Goal: Information Seeking & Learning: Learn about a topic

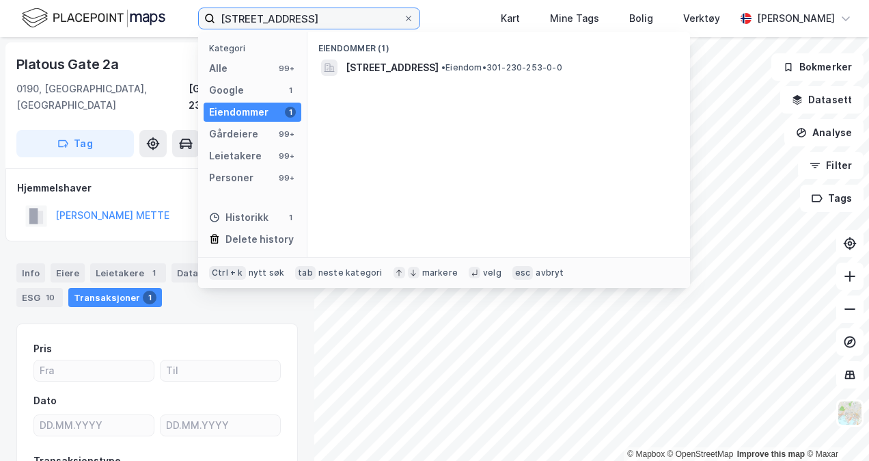
click at [271, 13] on input "[STREET_ADDRESS]" at bounding box center [309, 18] width 188 height 21
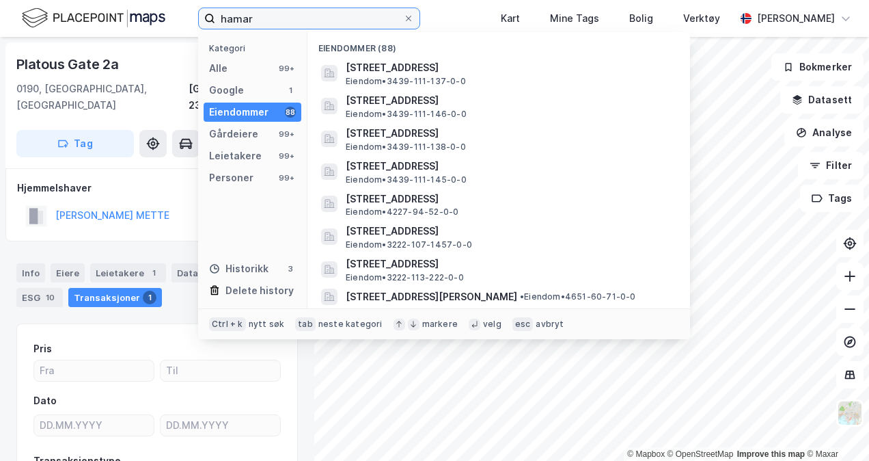
type input "hamar"
click at [283, 19] on input "hamar" at bounding box center [309, 18] width 188 height 21
click at [250, 87] on div "Google 1" at bounding box center [253, 90] width 98 height 19
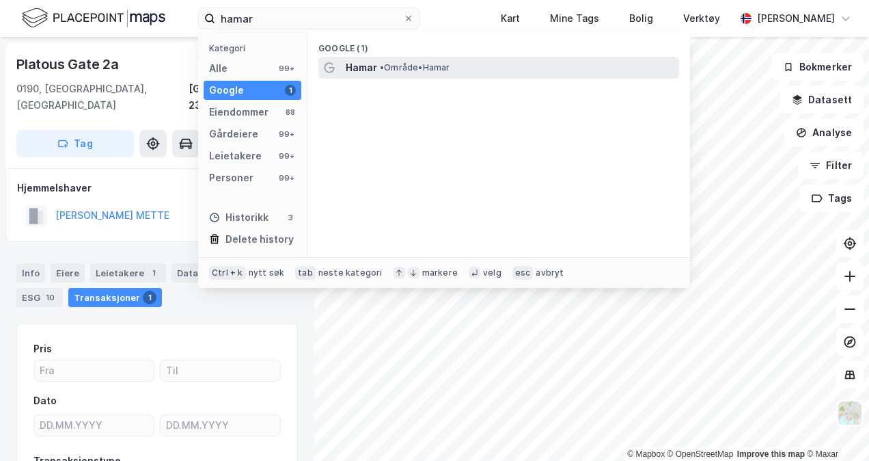
click at [384, 72] on span "•" at bounding box center [382, 67] width 4 height 10
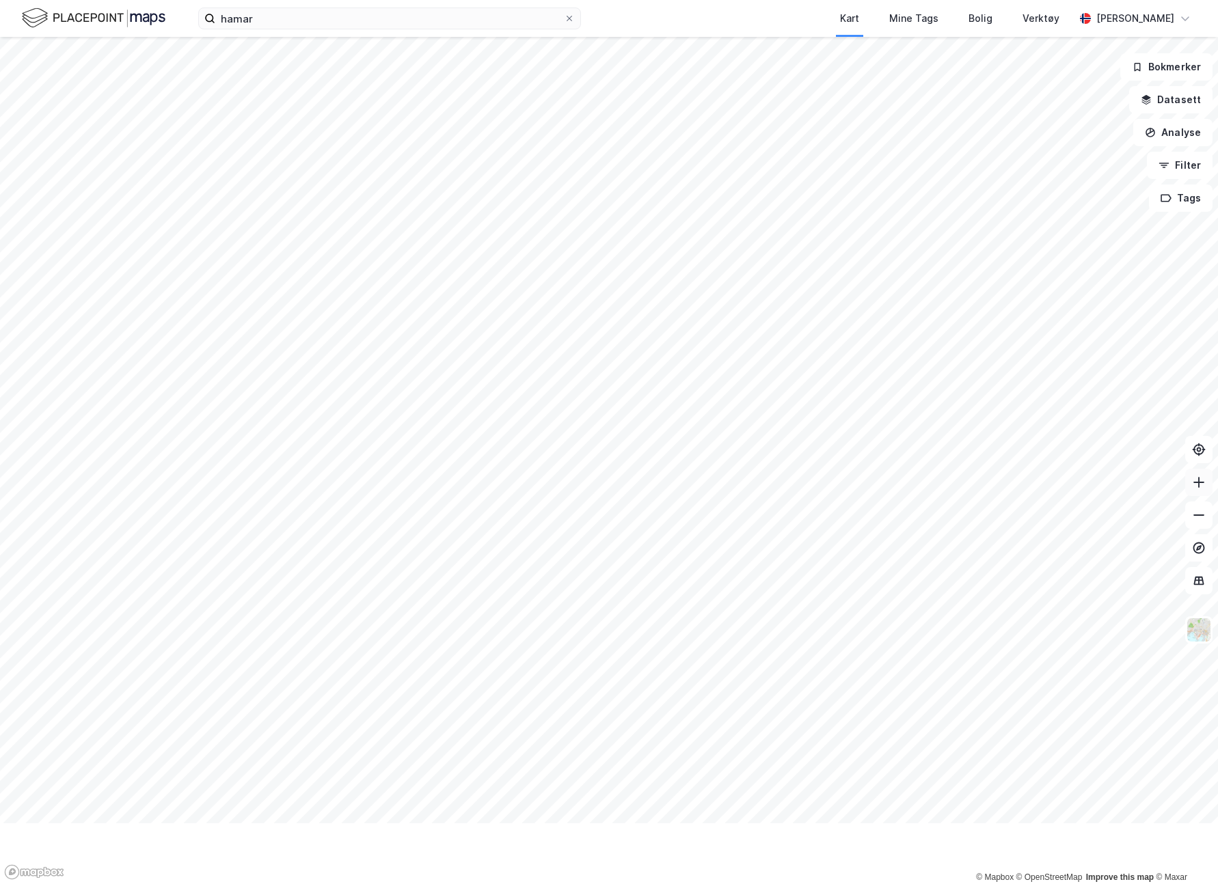
click at [869, 460] on icon at bounding box center [1199, 483] width 14 height 14
click at [869, 460] on button at bounding box center [1198, 515] width 27 height 27
click at [869, 460] on button at bounding box center [1198, 482] width 27 height 27
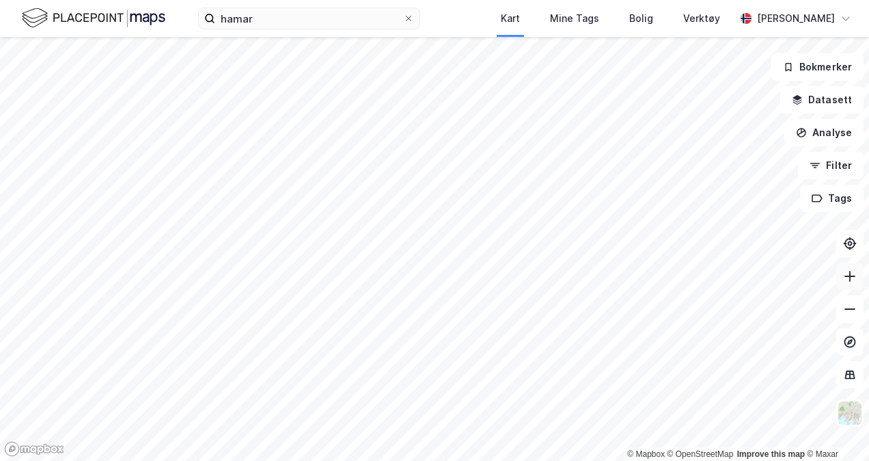
click at [847, 278] on icon at bounding box center [850, 276] width 14 height 14
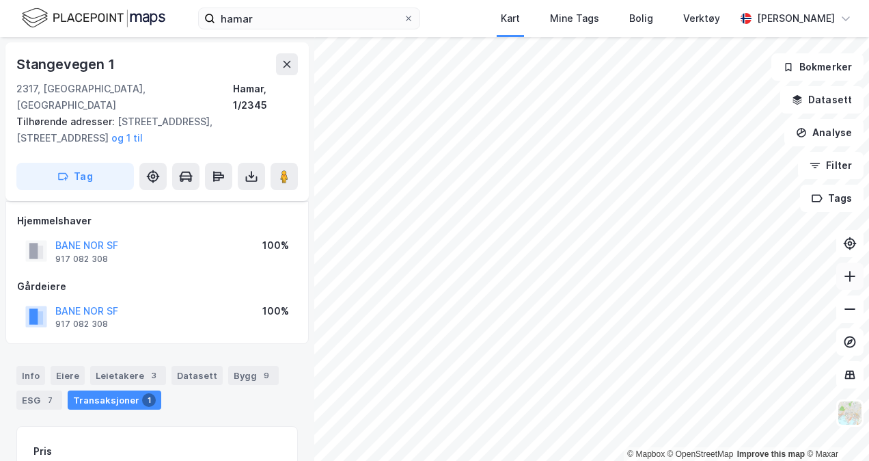
scroll to position [101, 0]
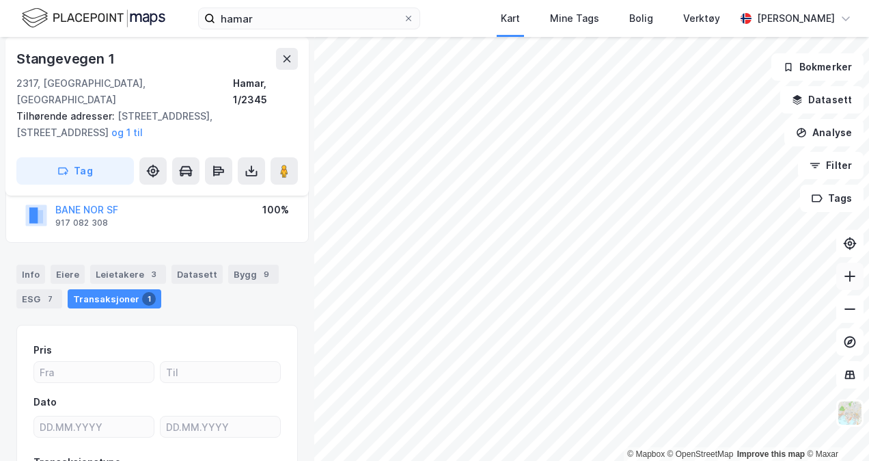
click at [856, 278] on icon at bounding box center [850, 276] width 14 height 14
click at [849, 276] on icon at bounding box center [850, 275] width 11 height 1
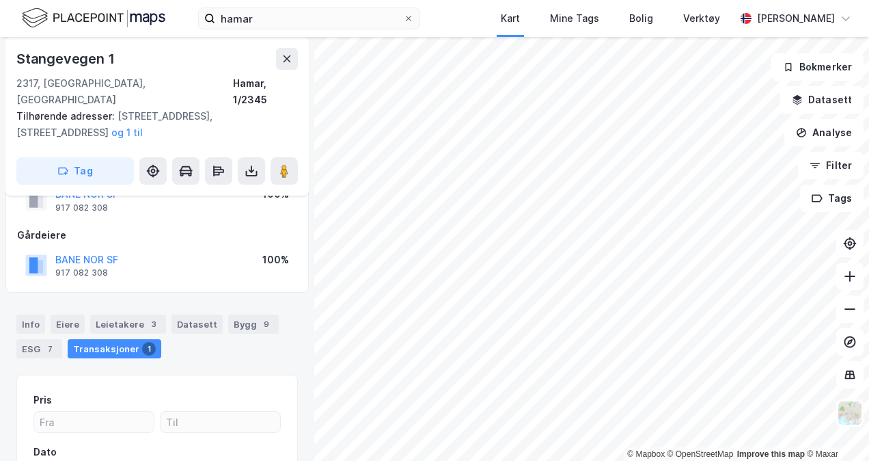
scroll to position [0, 0]
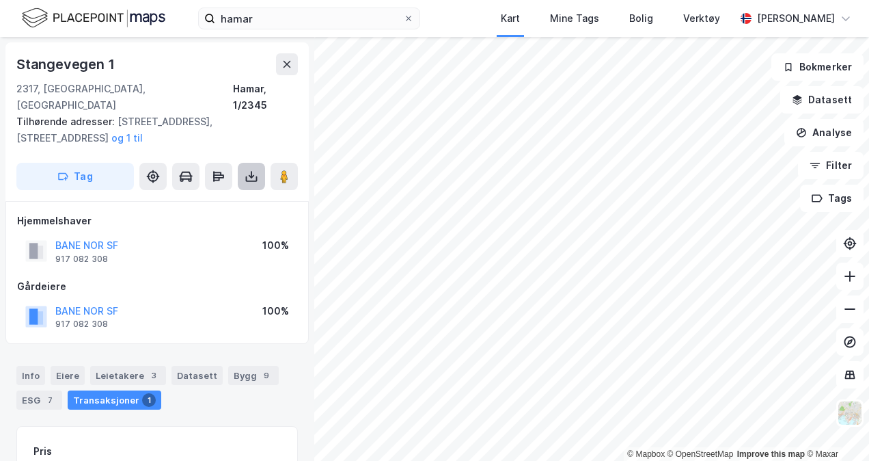
click at [252, 169] on icon at bounding box center [252, 176] width 14 height 14
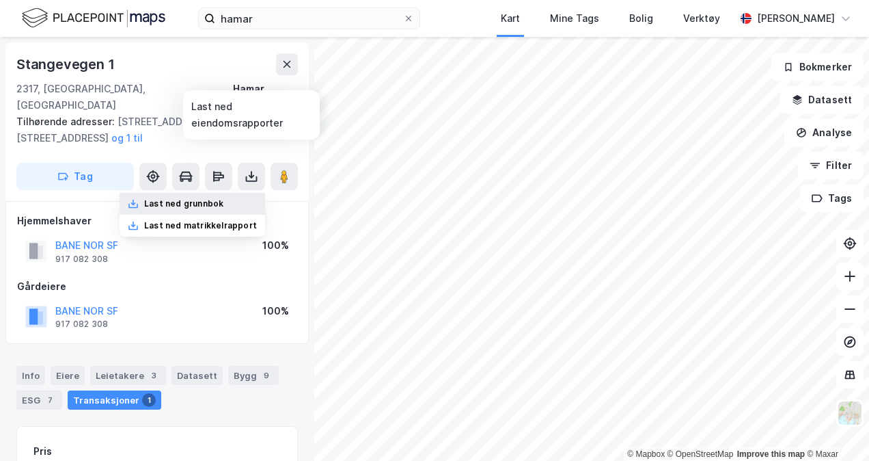
click at [223, 198] on div "Last ned grunnbok" at bounding box center [183, 203] width 79 height 11
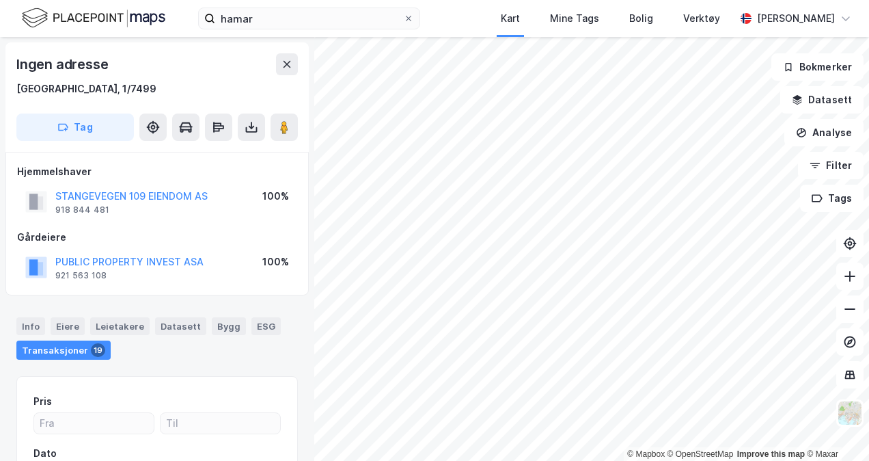
scroll to position [11, 0]
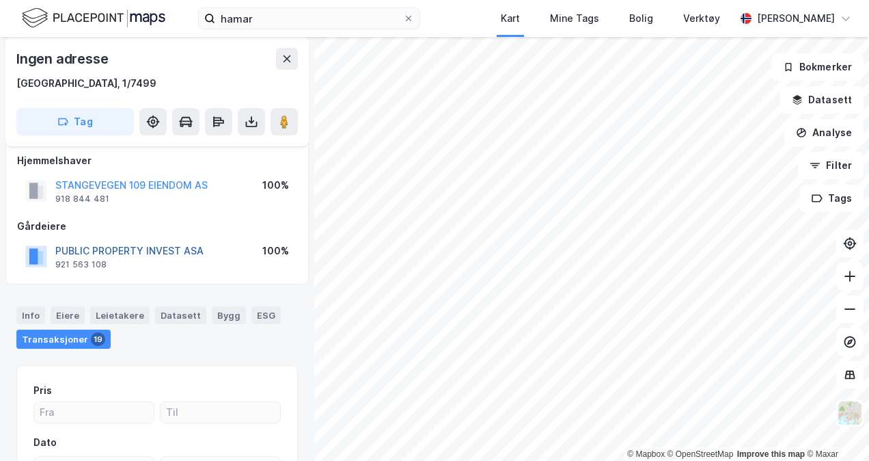
click at [0, 0] on button "PUBLIC PROPERTY INVEST ASA" at bounding box center [0, 0] width 0 height 0
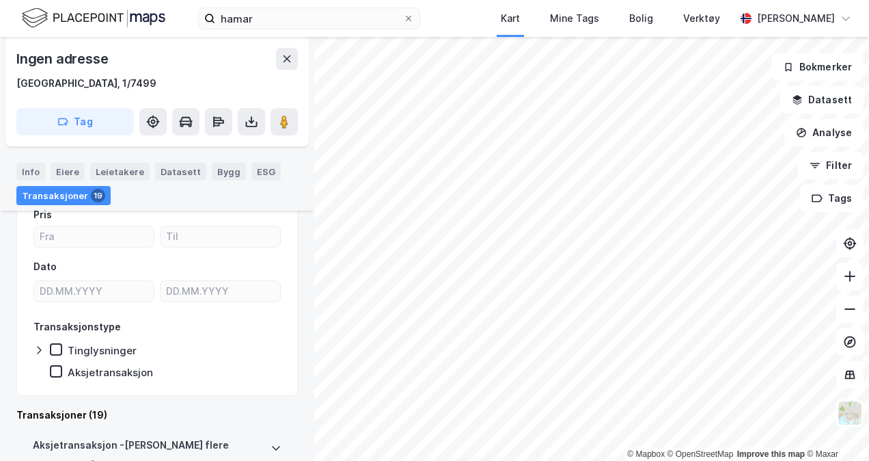
scroll to position [170, 0]
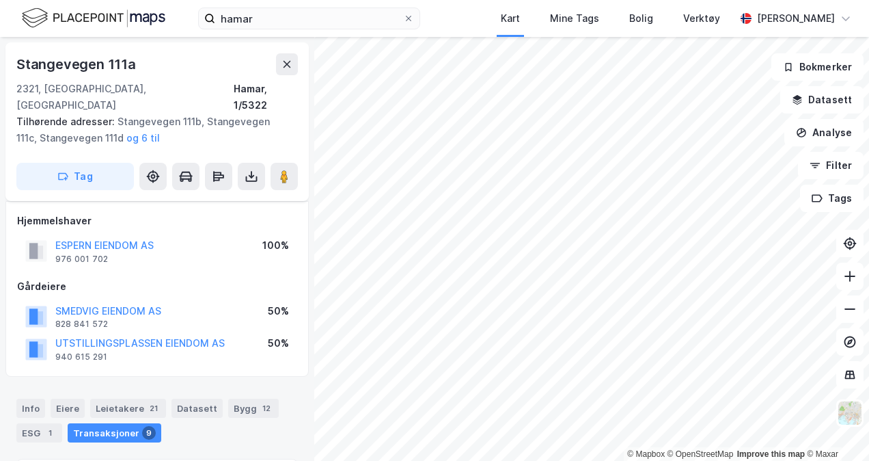
scroll to position [170, 0]
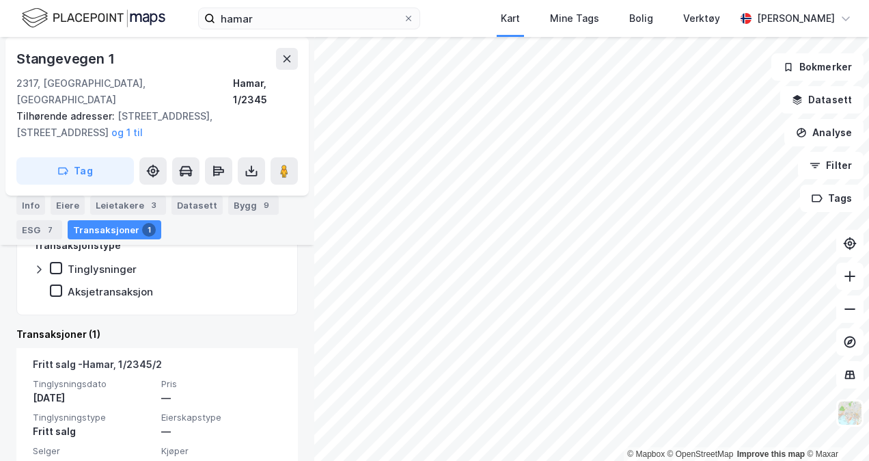
scroll to position [338, 0]
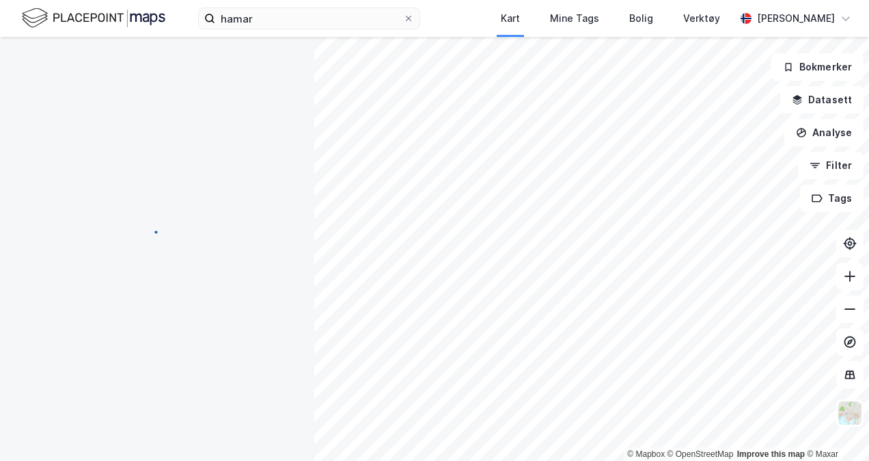
scroll to position [237, 0]
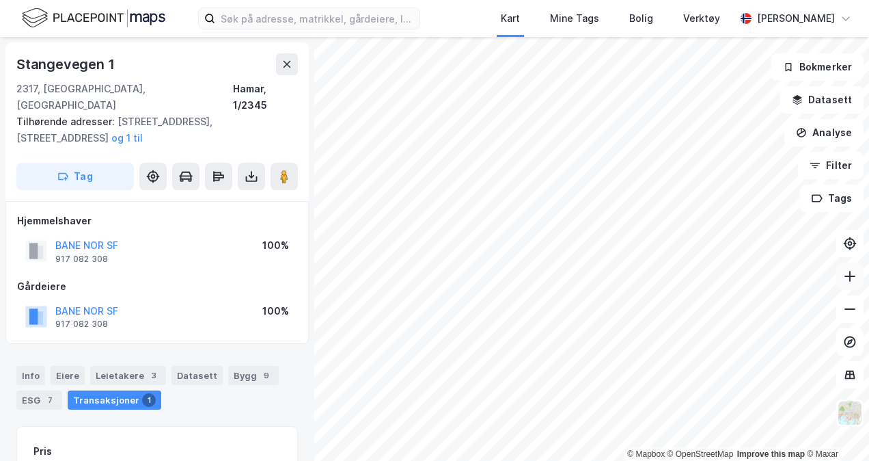
click at [850, 277] on icon at bounding box center [849, 276] width 1 height 11
click at [846, 275] on icon at bounding box center [850, 276] width 14 height 14
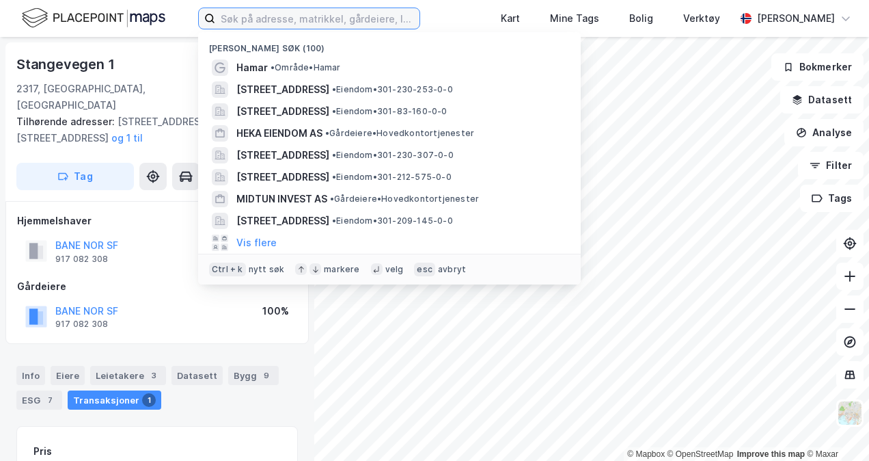
click at [267, 22] on input at bounding box center [317, 18] width 204 height 21
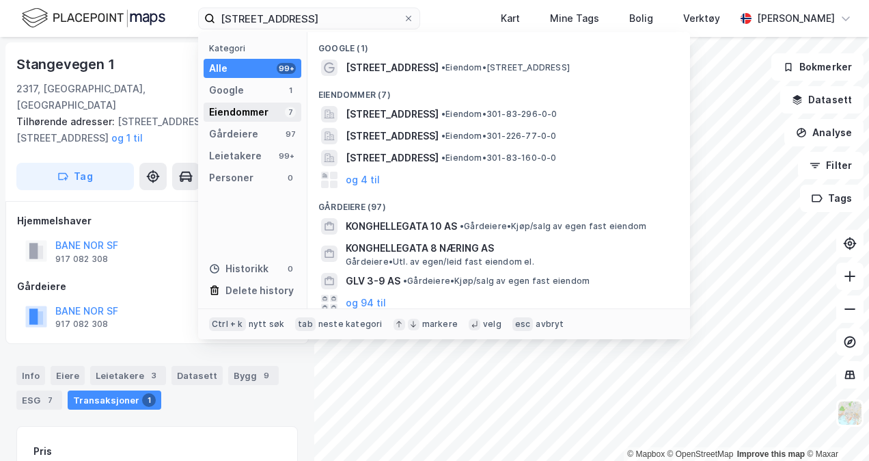
drag, startPoint x: 251, startPoint y: 107, endPoint x: 276, endPoint y: 114, distance: 25.7
click at [251, 107] on div "Eiendommer" at bounding box center [238, 112] width 59 height 16
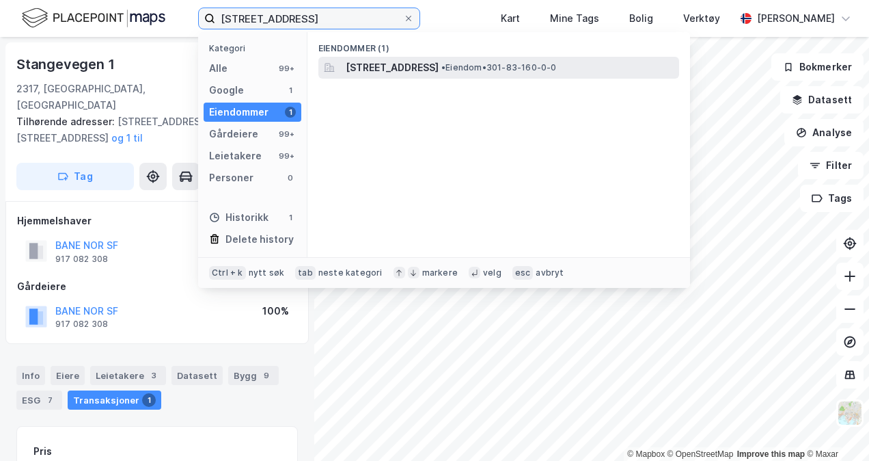
type input "konghellegata 10"
click at [363, 74] on span "Konghellegata 10, 0570, OSLO, OSLO" at bounding box center [392, 67] width 93 height 16
